Goal: Find specific page/section: Find specific page/section

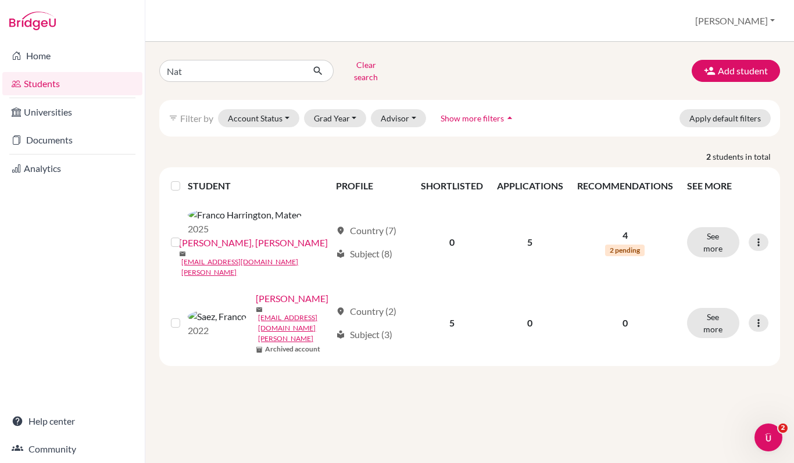
type input "[PERSON_NAME]"
click at [715, 72] on icon "button" at bounding box center [710, 71] width 12 height 12
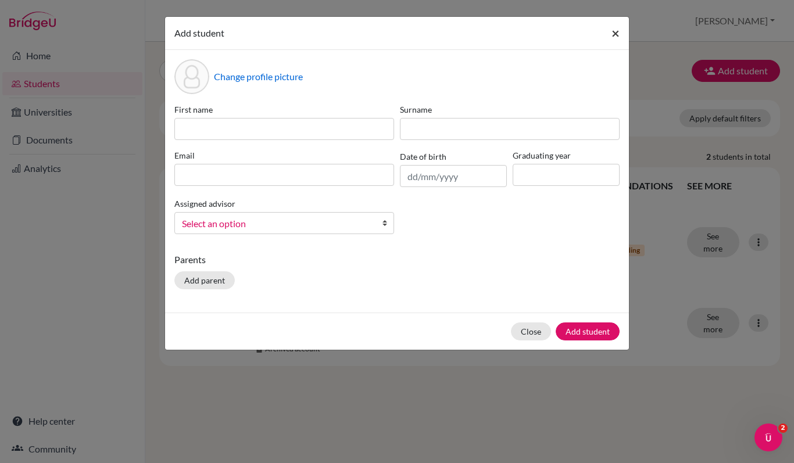
click at [618, 31] on span "×" at bounding box center [616, 32] width 8 height 17
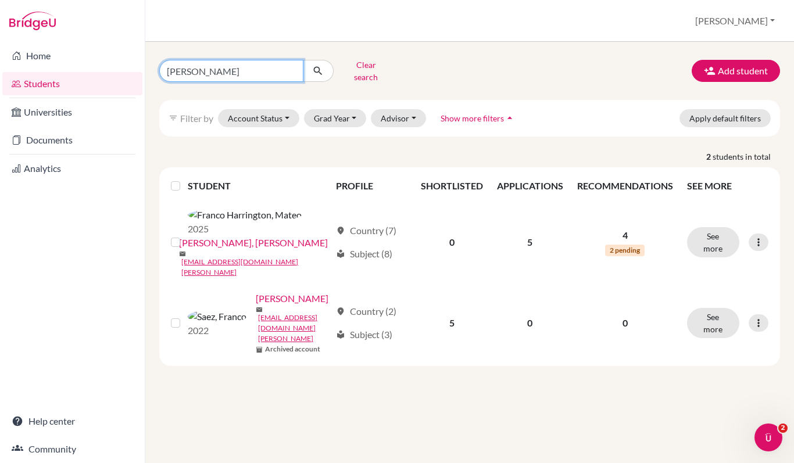
click at [237, 70] on input "[PERSON_NAME]" at bounding box center [231, 71] width 144 height 22
click at [368, 70] on button "Clear search" at bounding box center [366, 71] width 65 height 30
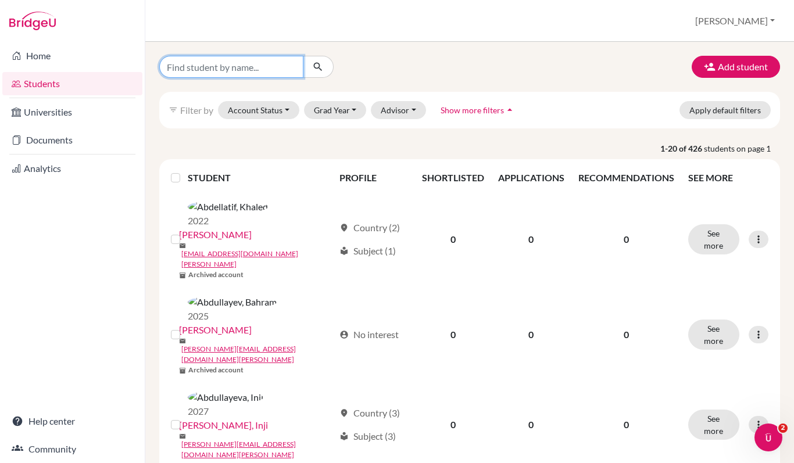
click at [234, 65] on input "Find student by name..." at bounding box center [231, 67] width 144 height 22
type input "[PERSON_NAME]"
click at [317, 63] on icon "submit" at bounding box center [318, 67] width 12 height 12
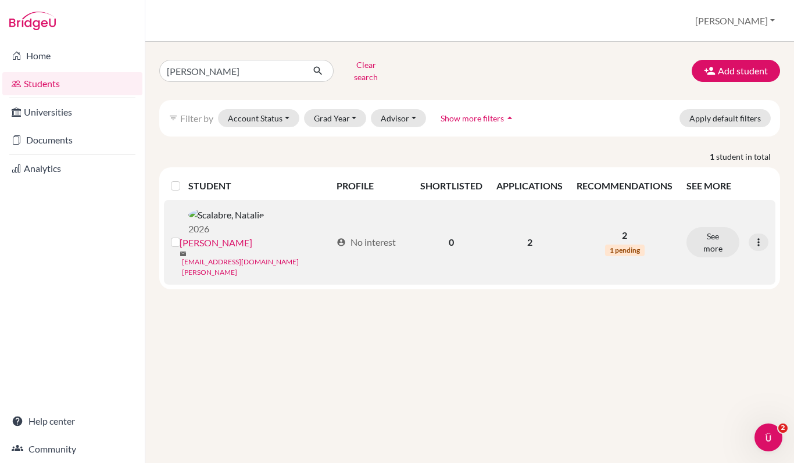
click at [241, 257] on link "[EMAIL_ADDRESS][DOMAIN_NAME][PERSON_NAME]" at bounding box center [257, 267] width 150 height 21
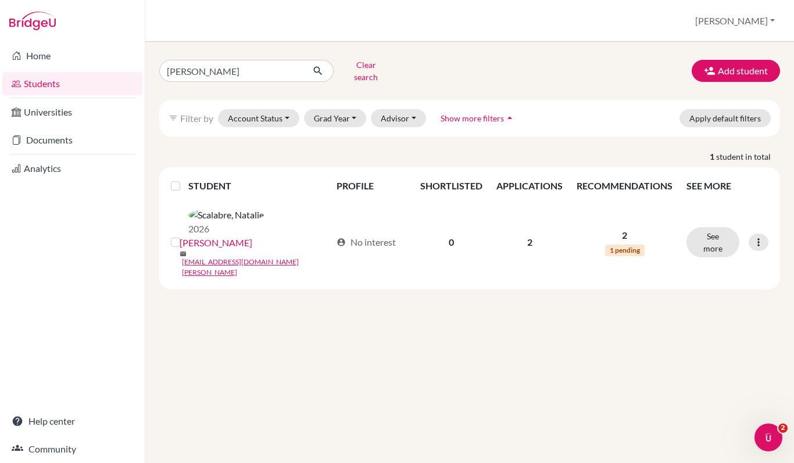
click at [519, 180] on th "APPLICATIONS" at bounding box center [530, 186] width 80 height 28
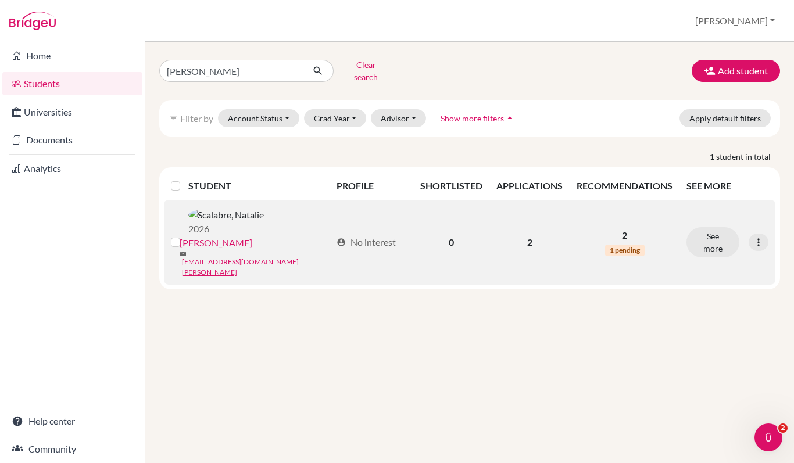
click at [213, 217] on div "2026" at bounding box center [227, 221] width 94 height 29
click at [241, 236] on link "[PERSON_NAME]" at bounding box center [216, 243] width 73 height 14
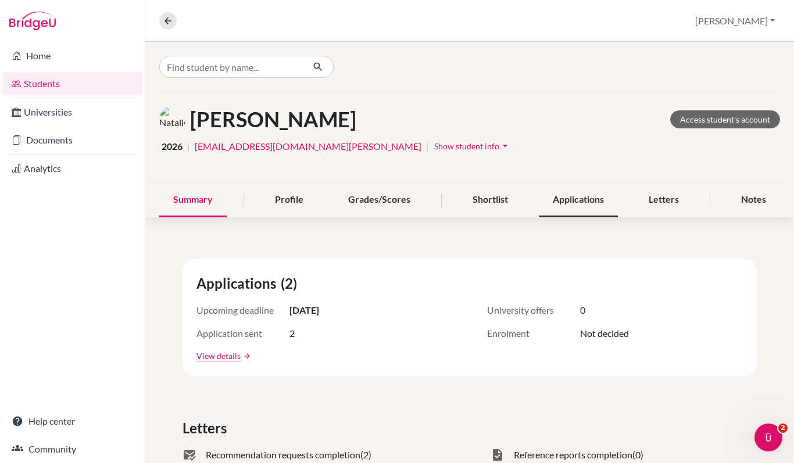
click at [569, 196] on div "Applications" at bounding box center [578, 200] width 79 height 34
